Goal: Task Accomplishment & Management: Manage account settings

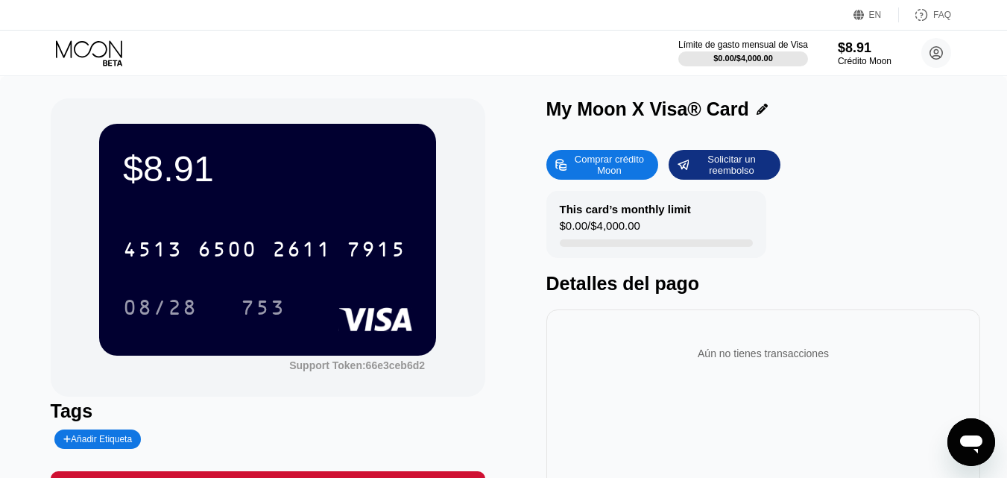
click at [117, 47] on icon at bounding box center [90, 53] width 69 height 26
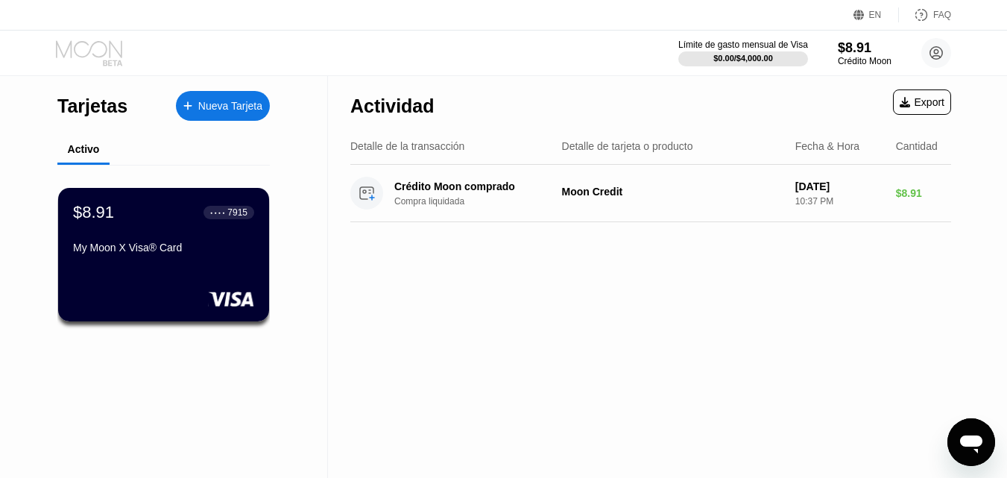
click at [77, 50] on icon at bounding box center [90, 53] width 69 height 26
click at [935, 48] on circle at bounding box center [936, 53] width 30 height 30
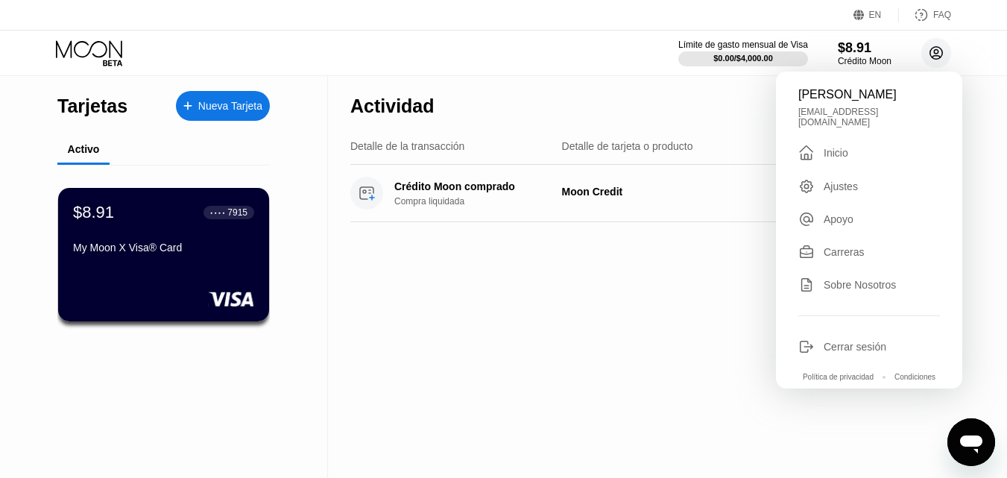
click at [935, 48] on circle at bounding box center [936, 53] width 30 height 30
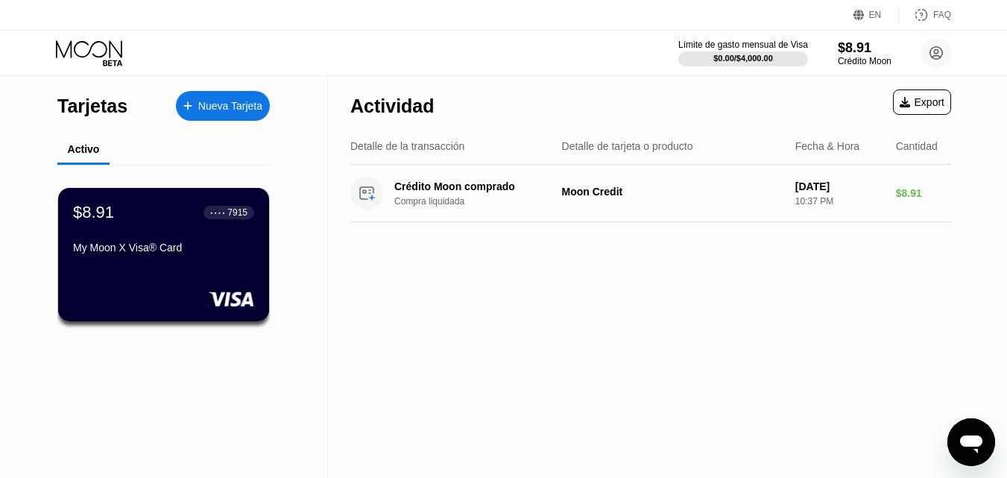
click at [931, 101] on div "Export" at bounding box center [922, 102] width 45 height 12
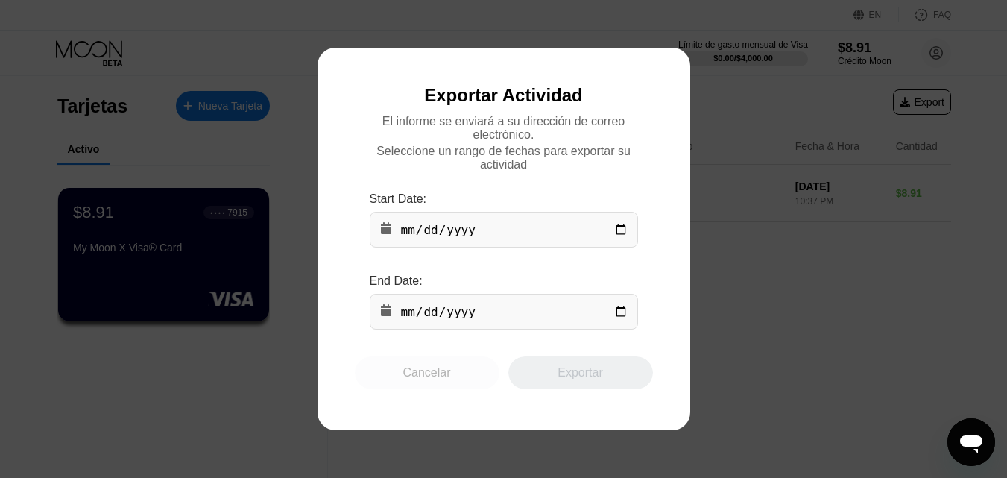
click at [458, 383] on div "Cancelar" at bounding box center [427, 372] width 145 height 33
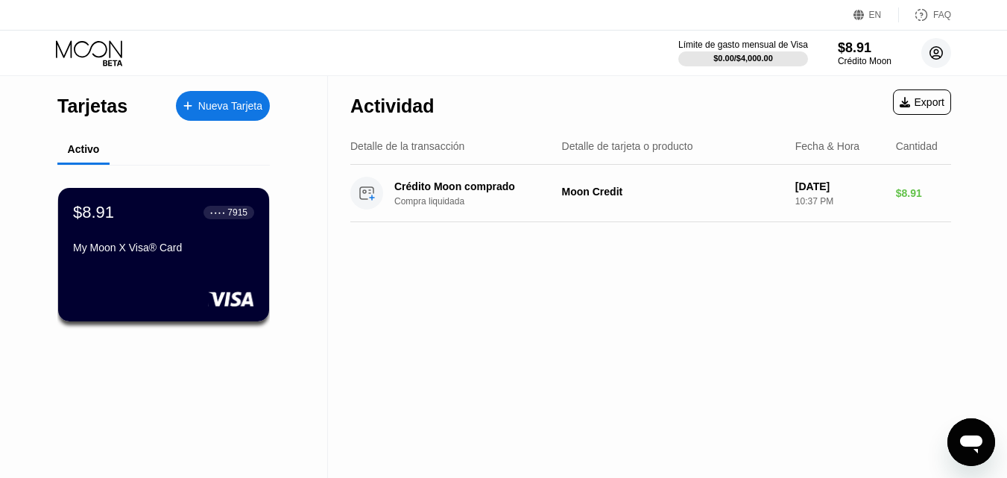
click at [943, 48] on circle at bounding box center [936, 53] width 30 height 30
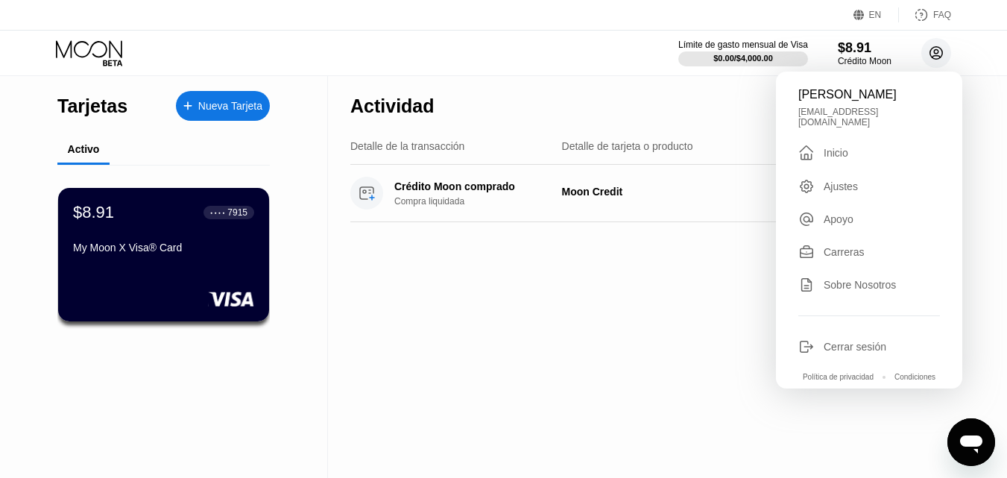
click at [943, 48] on circle at bounding box center [936, 53] width 30 height 30
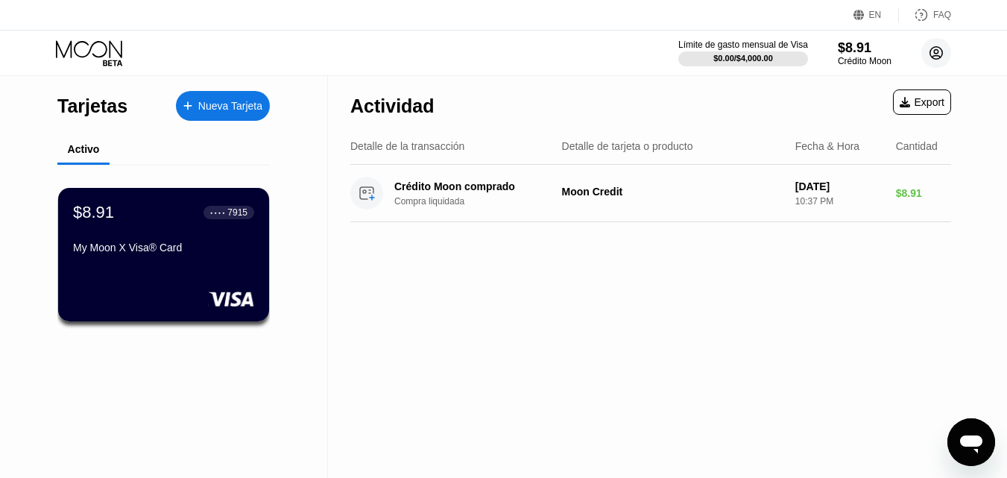
click at [943, 48] on circle at bounding box center [936, 53] width 30 height 30
